Goal: Task Accomplishment & Management: Manage account settings

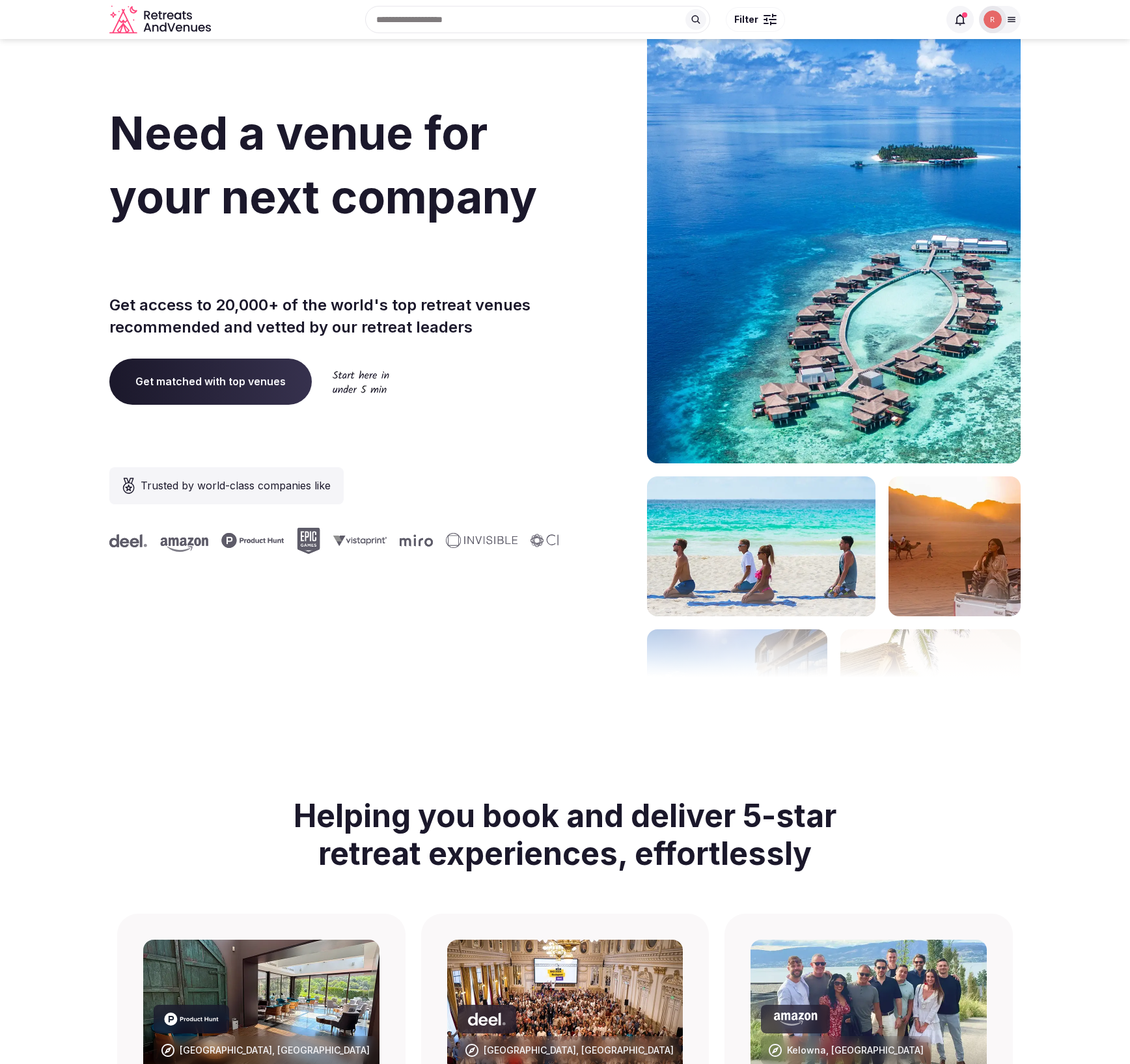
click at [1003, 20] on div at bounding box center [992, 19] width 27 height 27
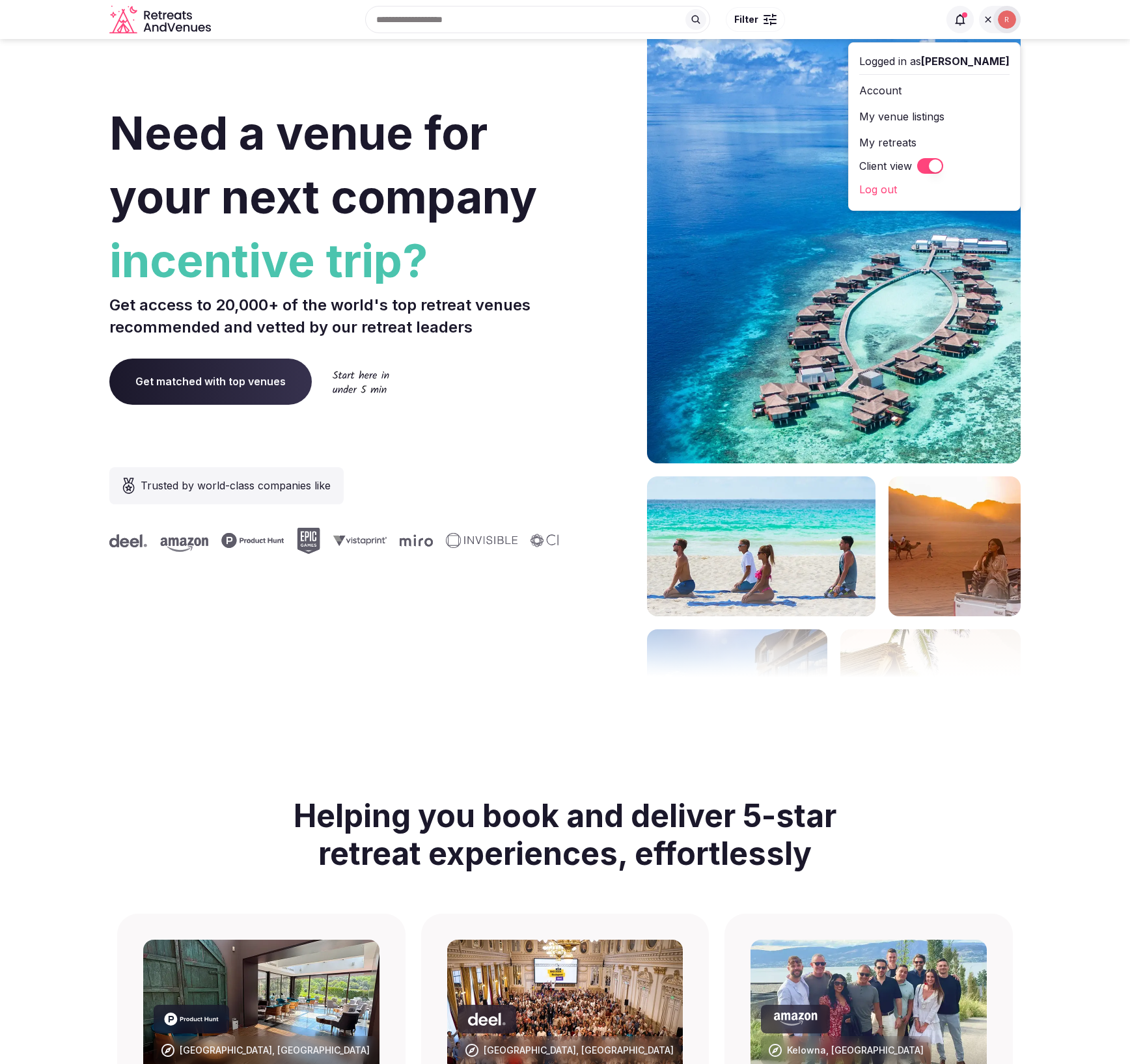
click at [910, 140] on link "My retreats" at bounding box center [934, 143] width 150 height 21
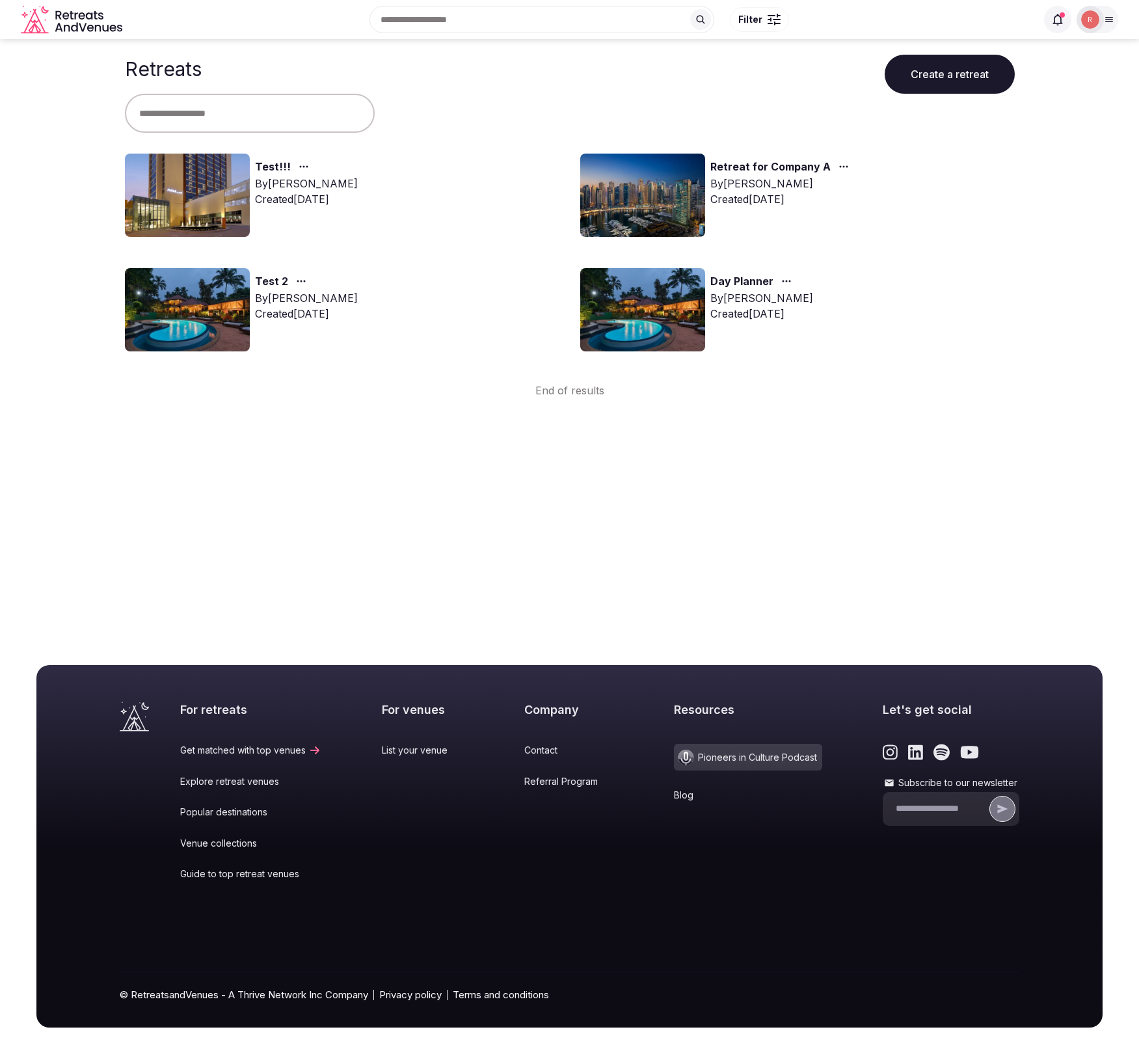
click at [1102, 16] on div at bounding box center [1090, 19] width 27 height 27
click at [1001, 91] on link "Account" at bounding box center [1032, 91] width 150 height 21
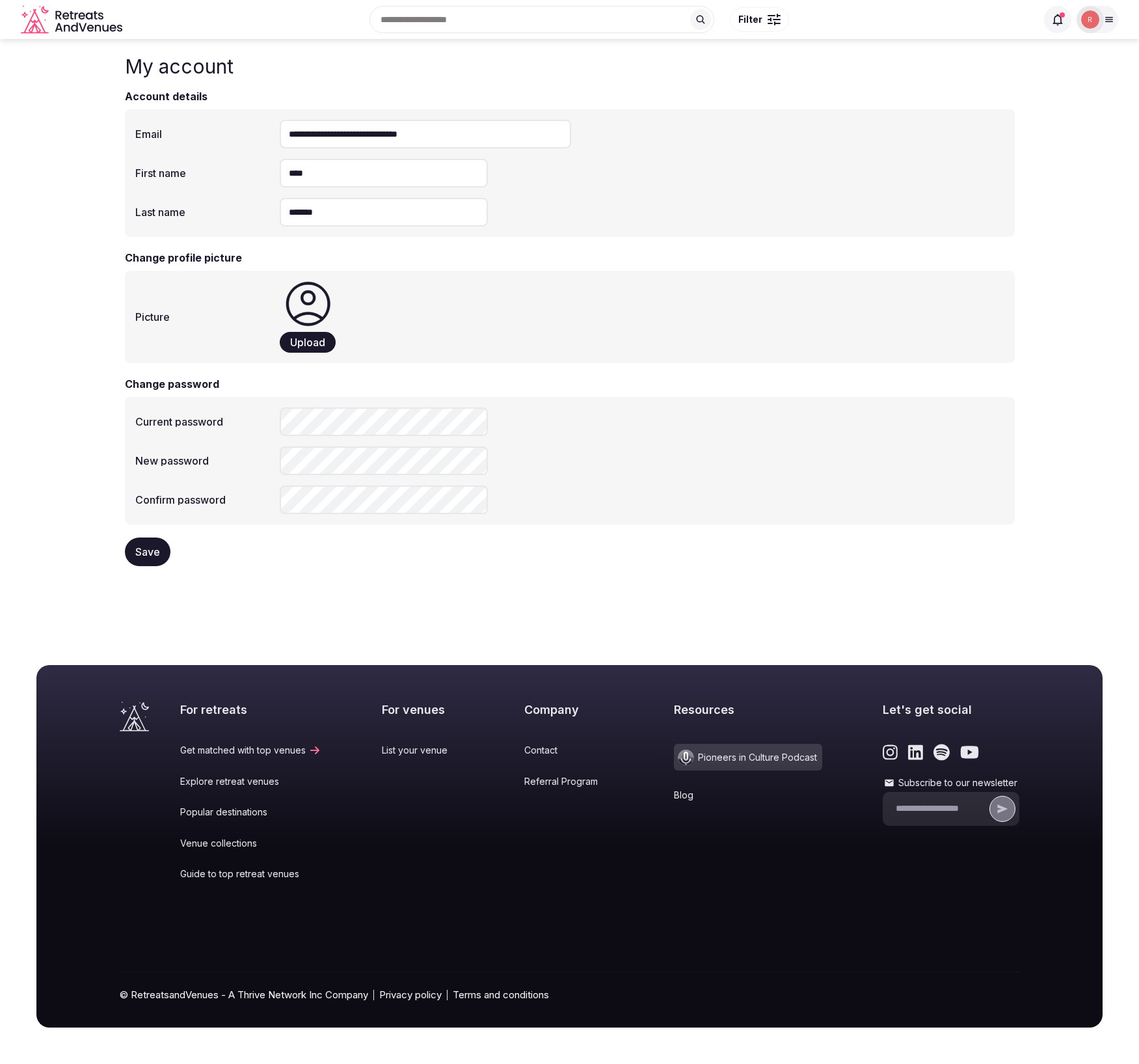
click at [308, 339] on span "Upload" at bounding box center [308, 342] width 35 height 13
click at [149, 554] on span "Save" at bounding box center [147, 553] width 25 height 13
click at [507, 610] on body "**********" at bounding box center [569, 532] width 1139 height 1064
click at [91, 19] on icon "Retreats and Venues company logo" at bounding box center [73, 19] width 104 height 30
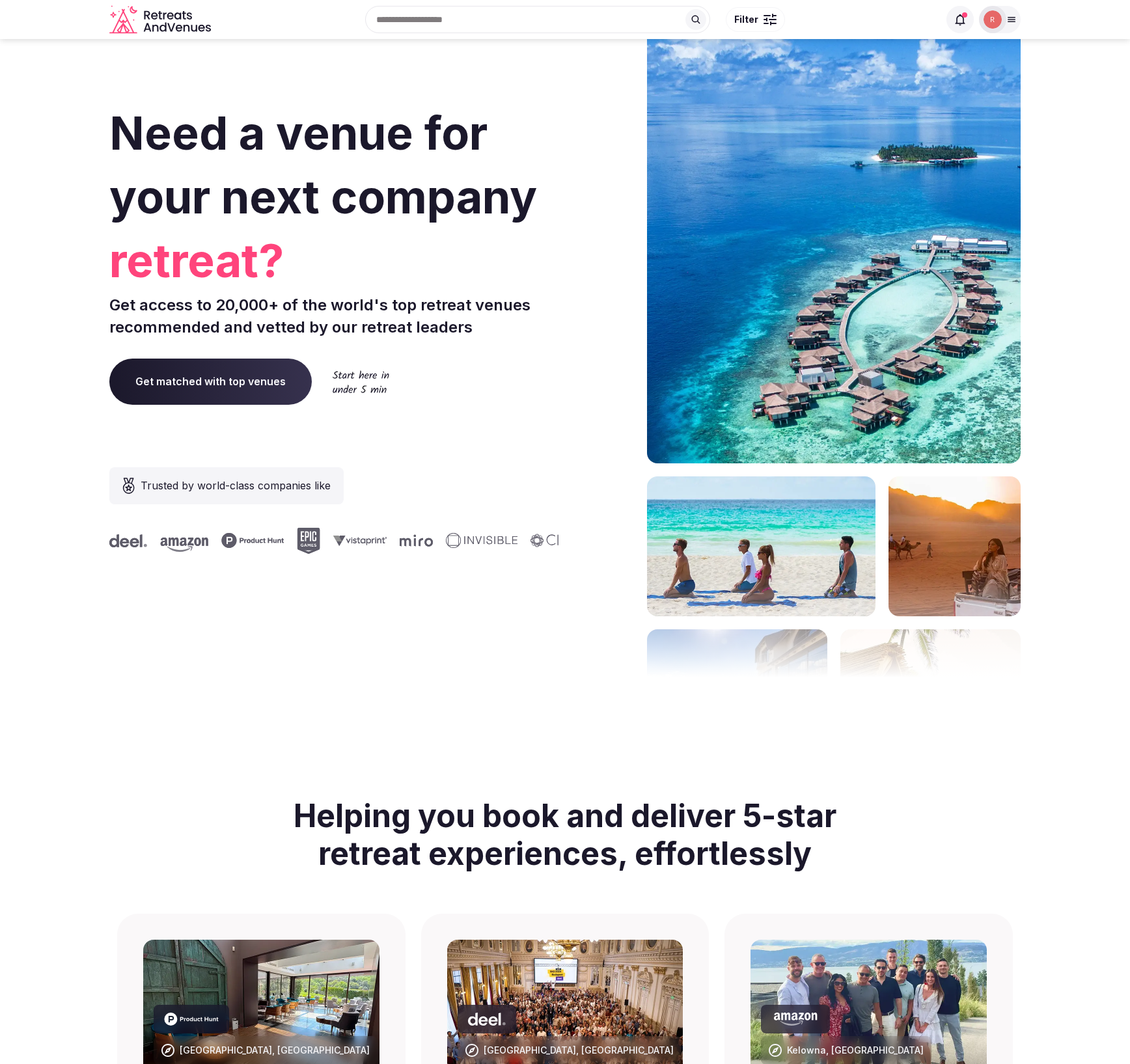
click at [1015, 17] on icon at bounding box center [1011, 19] width 10 height 10
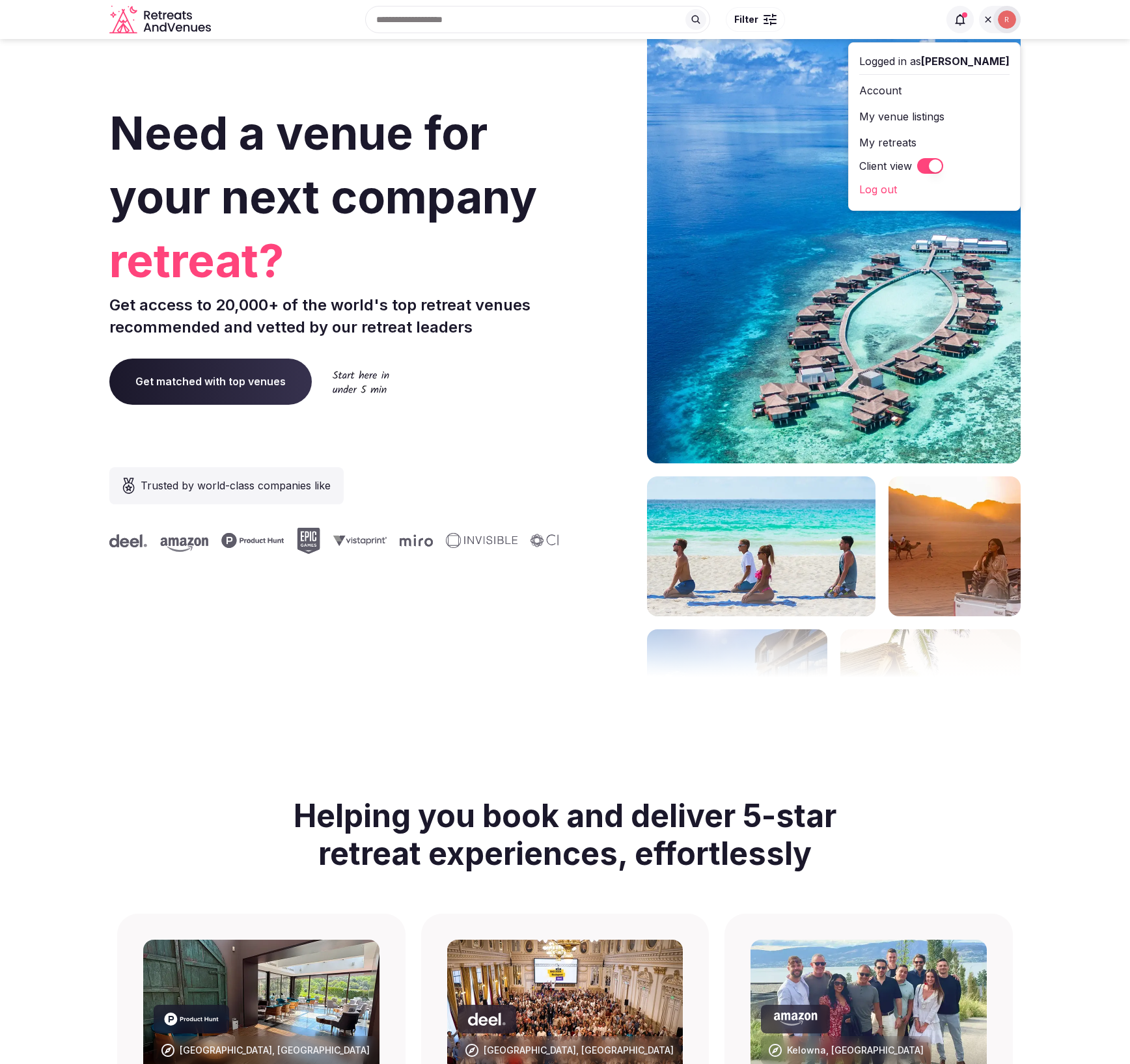
click at [889, 189] on link "Log out" at bounding box center [934, 189] width 150 height 21
